Goal: Use online tool/utility: Use online tool/utility

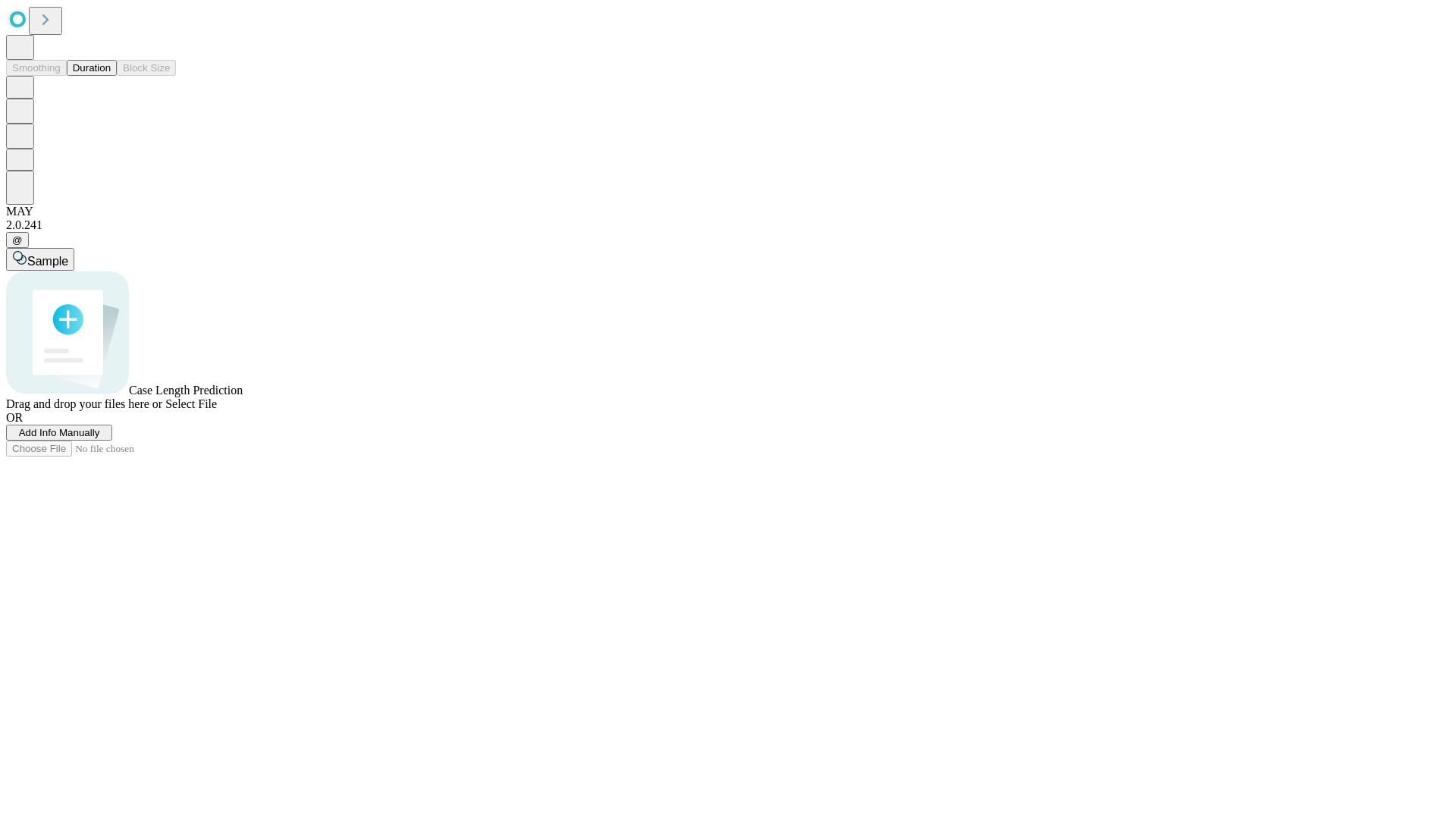
click at [111, 76] on button "Duration" at bounding box center [92, 68] width 50 height 16
click at [100, 439] on span "Add Info Manually" at bounding box center [60, 433] width 81 height 12
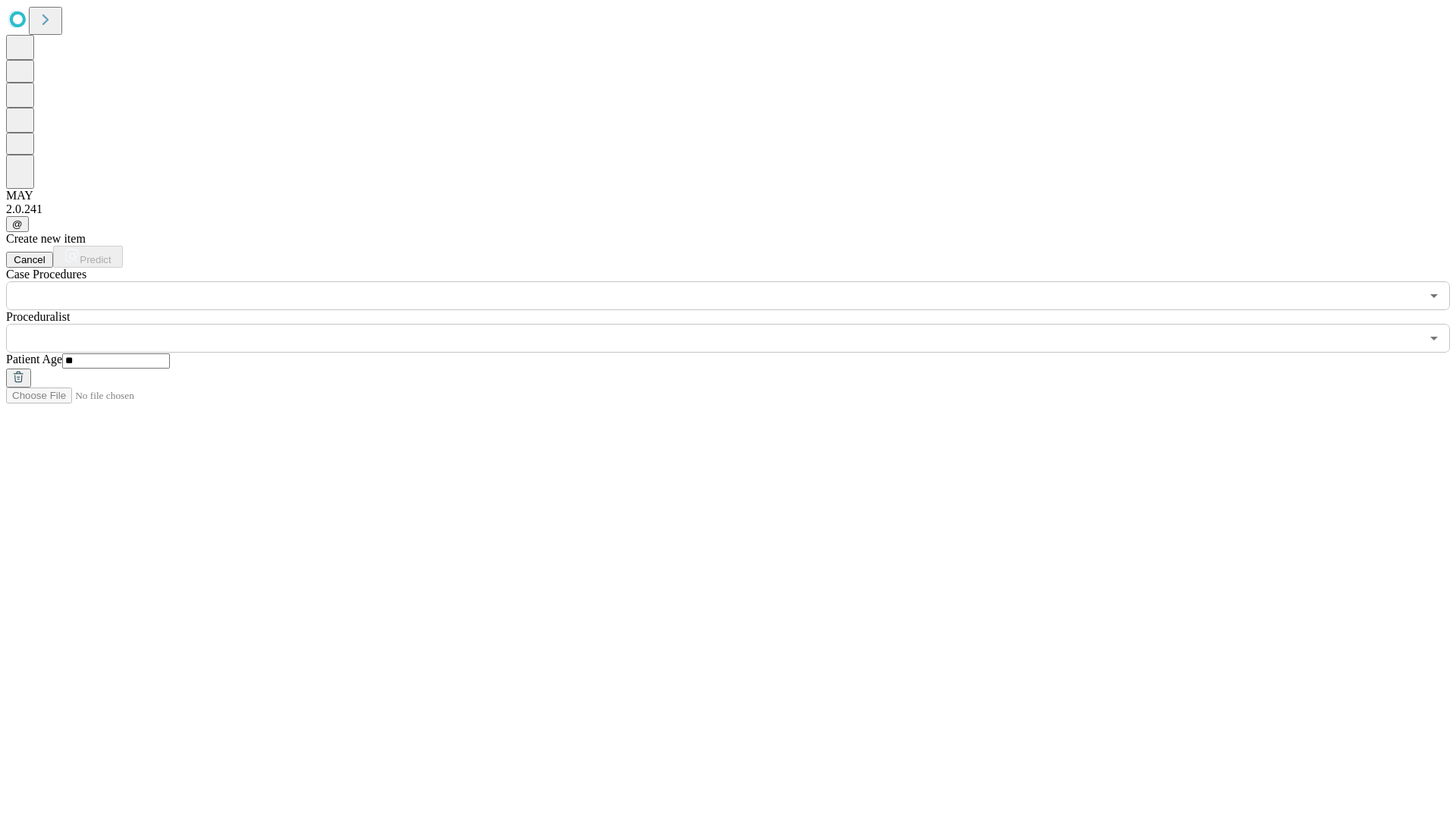
type input "**"
click at [739, 324] on input "text" at bounding box center [713, 339] width 1414 height 29
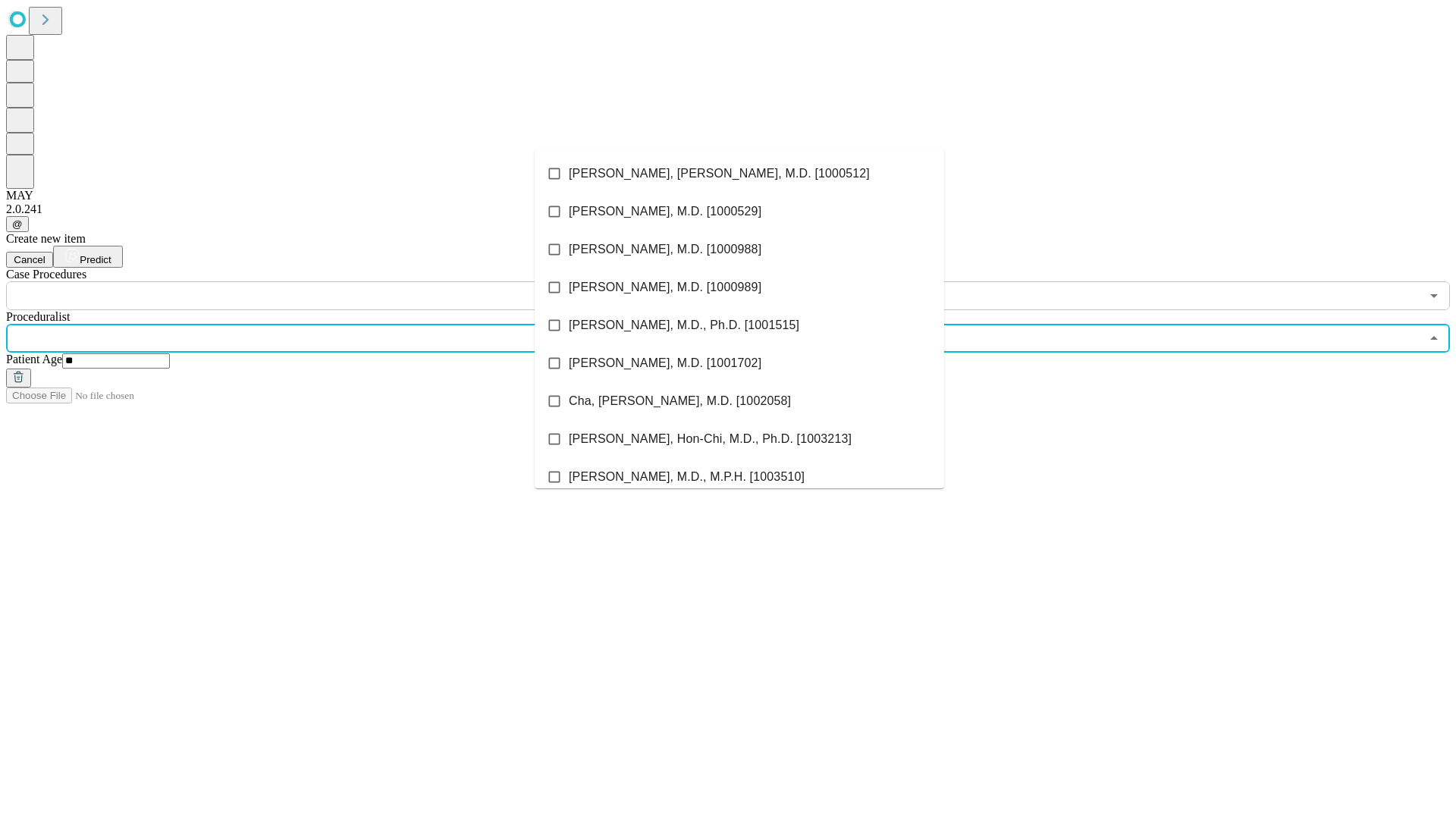
click at [739, 174] on li "[PERSON_NAME], [PERSON_NAME], M.D. [1000512]" at bounding box center [739, 174] width 409 height 38
click at [318, 281] on input "text" at bounding box center [713, 296] width 1414 height 29
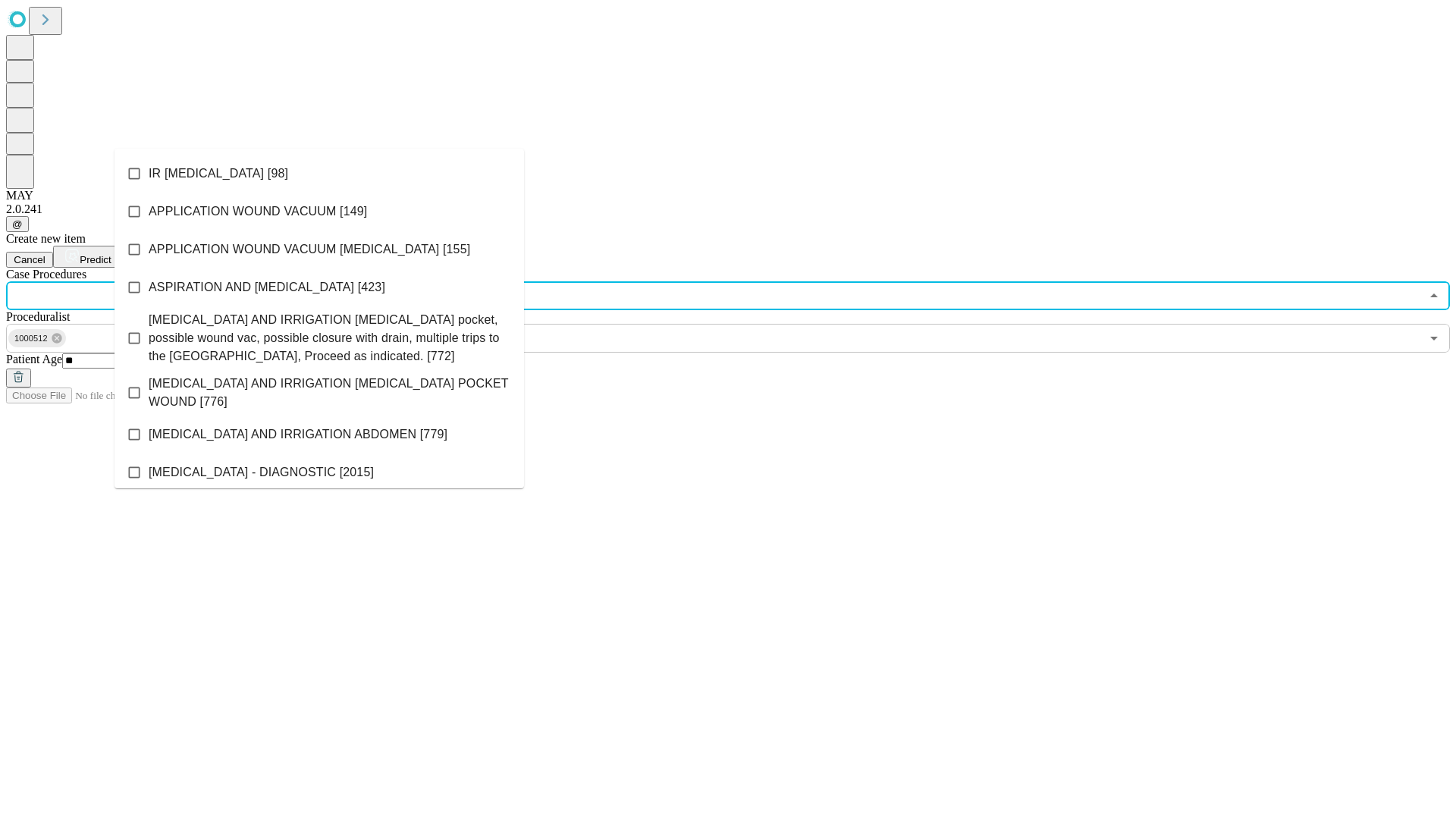
click at [319, 174] on li "IR [MEDICAL_DATA] [98]" at bounding box center [319, 174] width 409 height 38
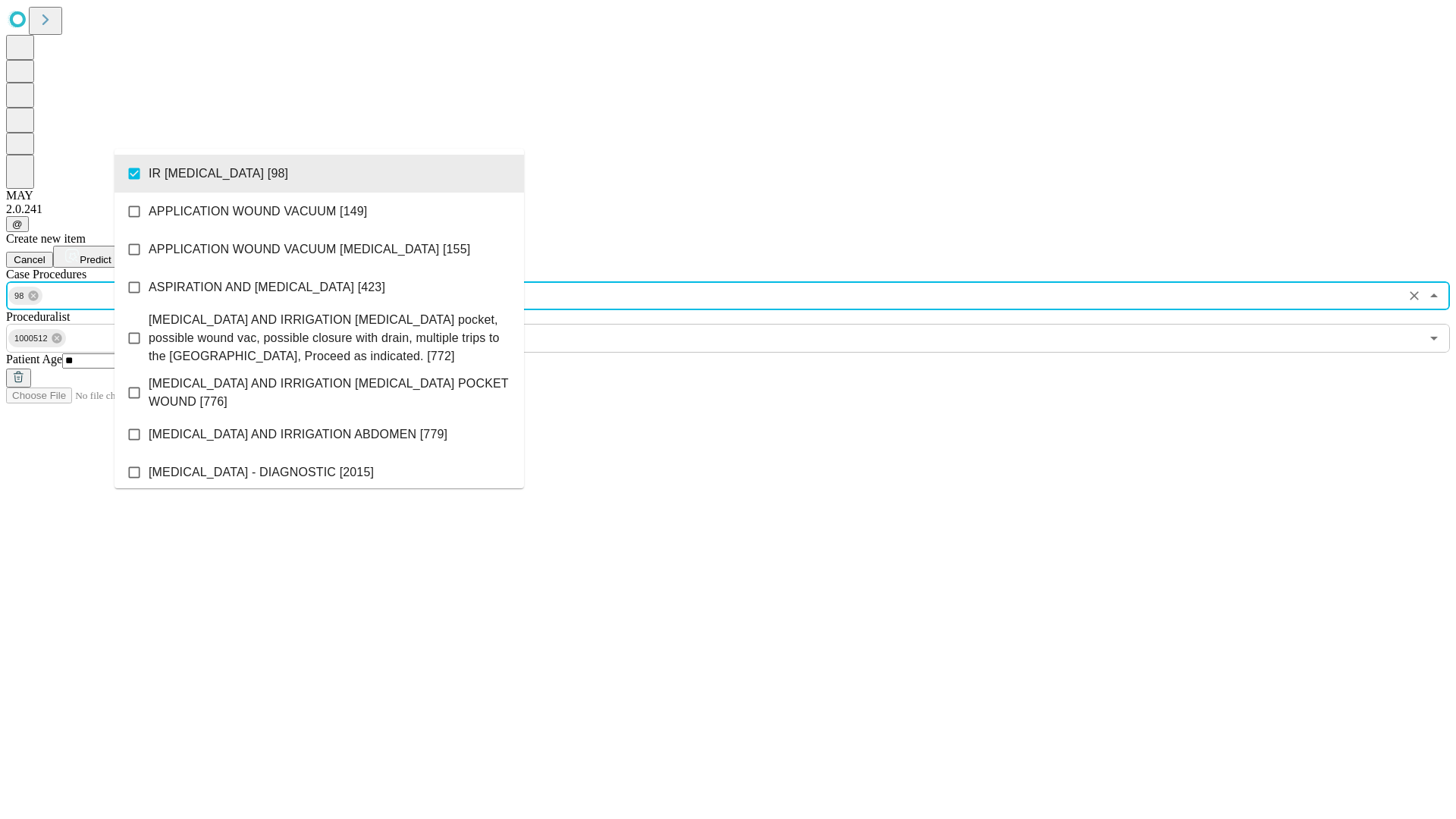
click at [111, 254] on span "Predict" at bounding box center [95, 260] width 31 height 12
